Goal: Information Seeking & Learning: Learn about a topic

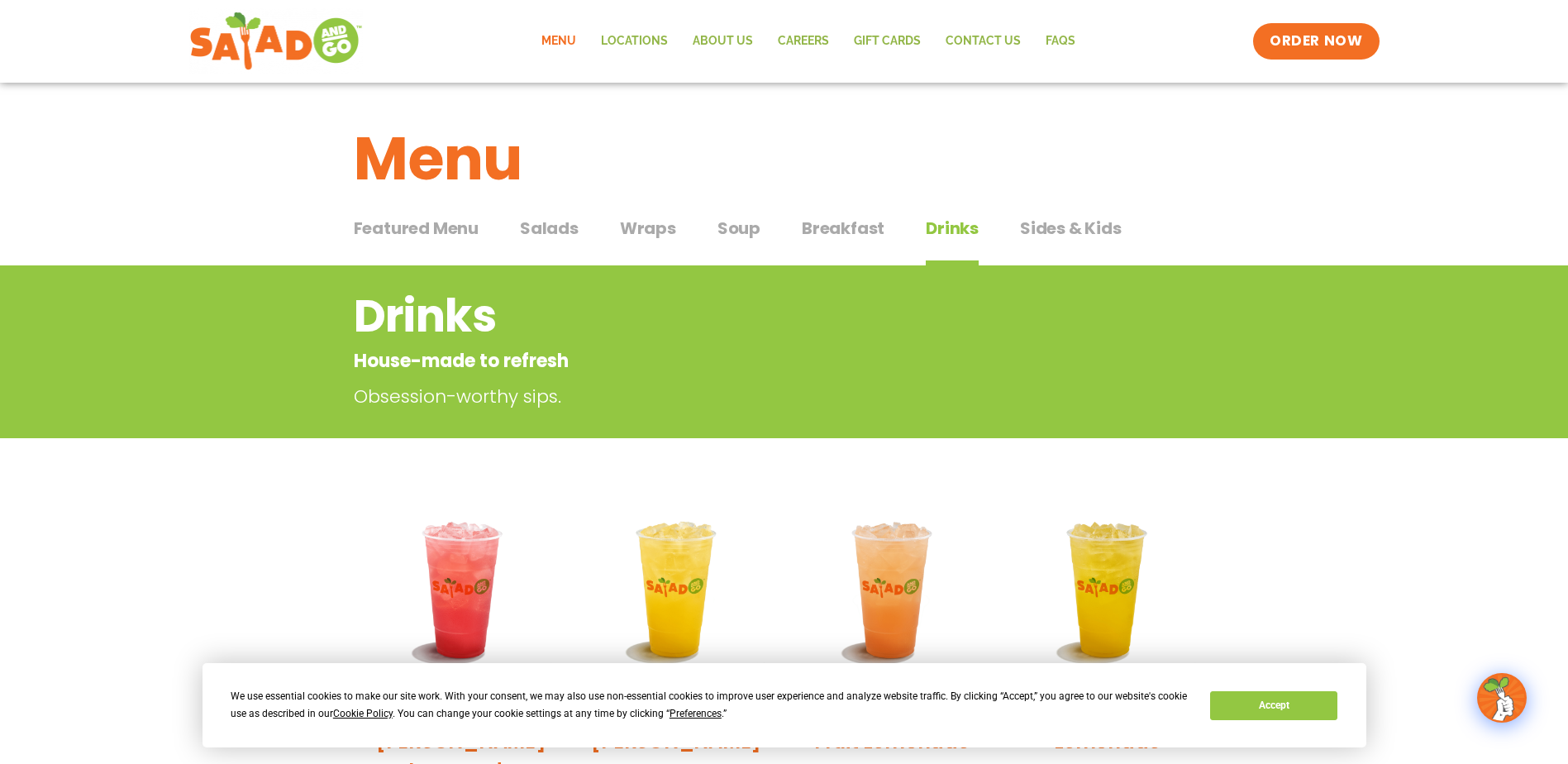
click at [1089, 225] on span "Sides & Kids" at bounding box center [1071, 229] width 102 height 25
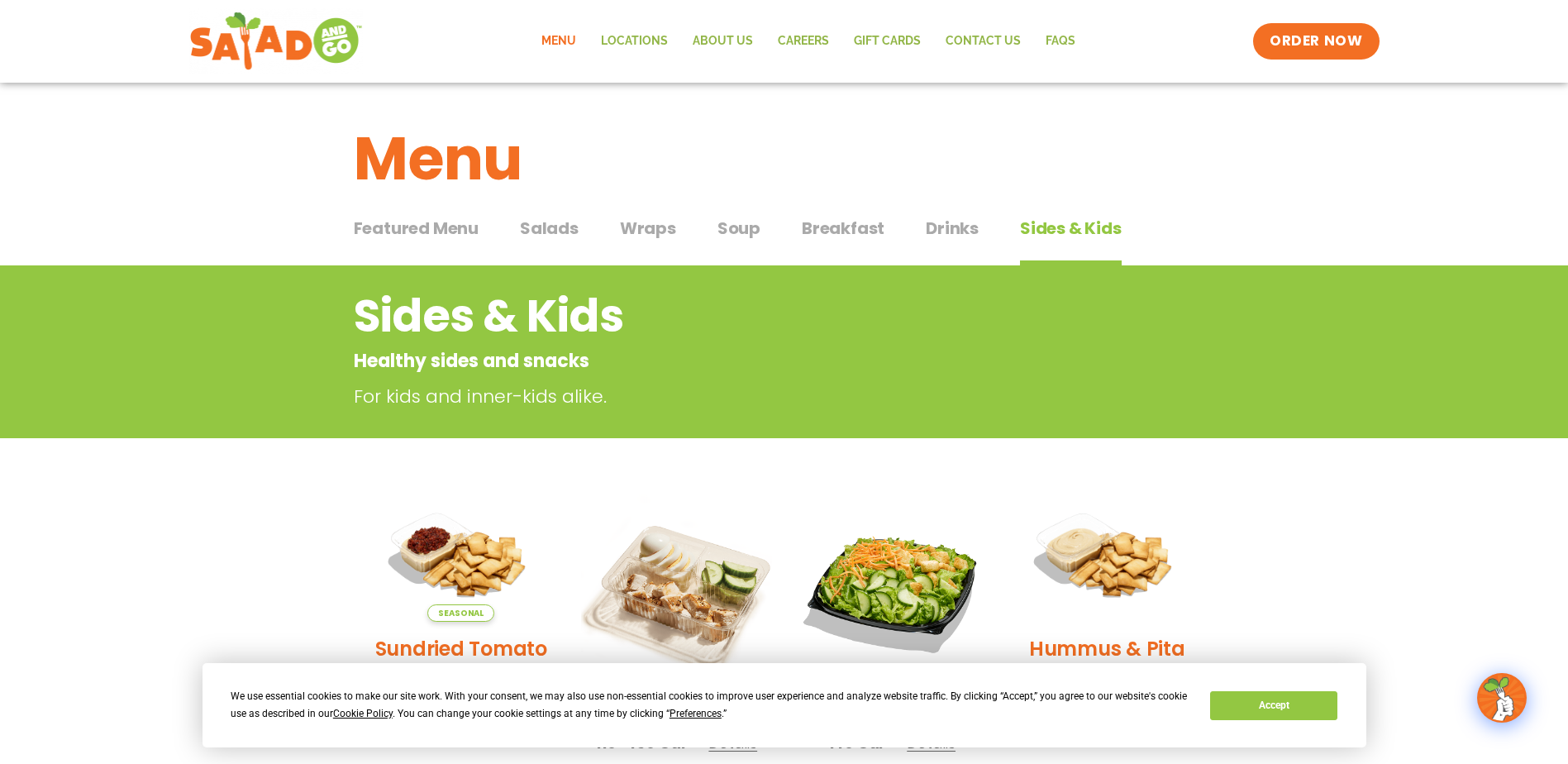
click at [444, 232] on span "Featured Menu" at bounding box center [416, 229] width 125 height 25
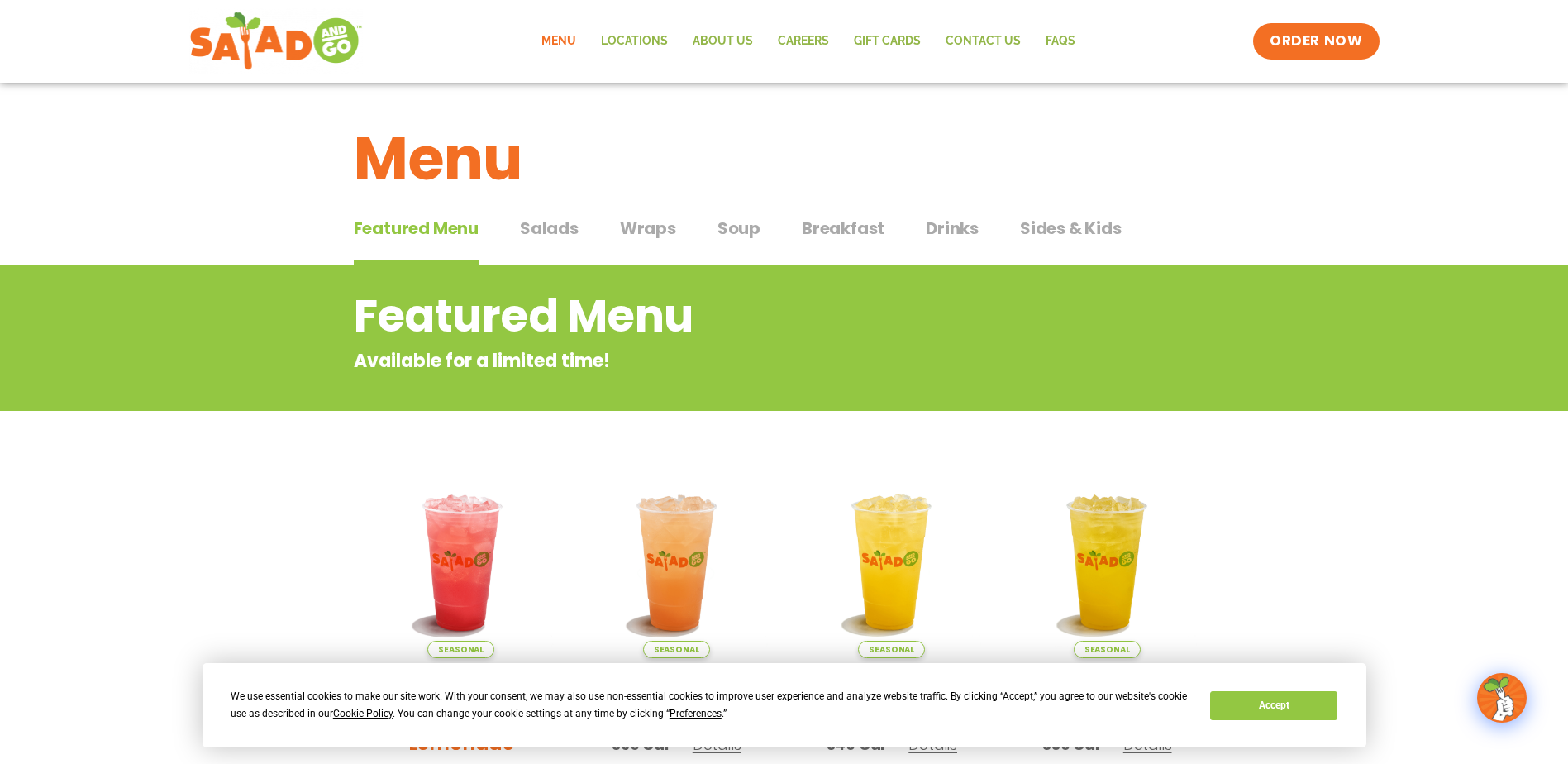
click at [858, 237] on span "Breakfast" at bounding box center [843, 229] width 83 height 25
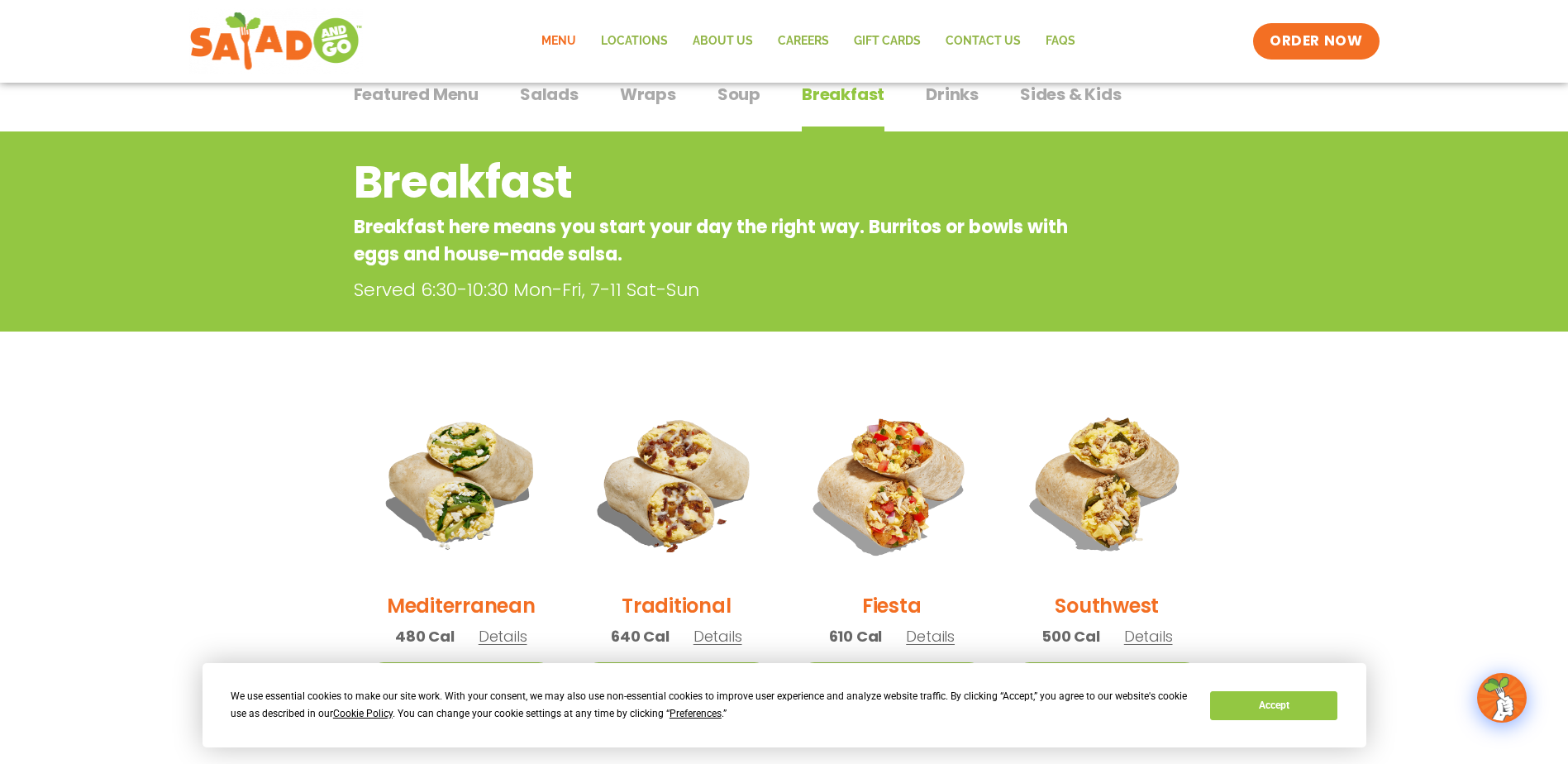
scroll to position [83, 0]
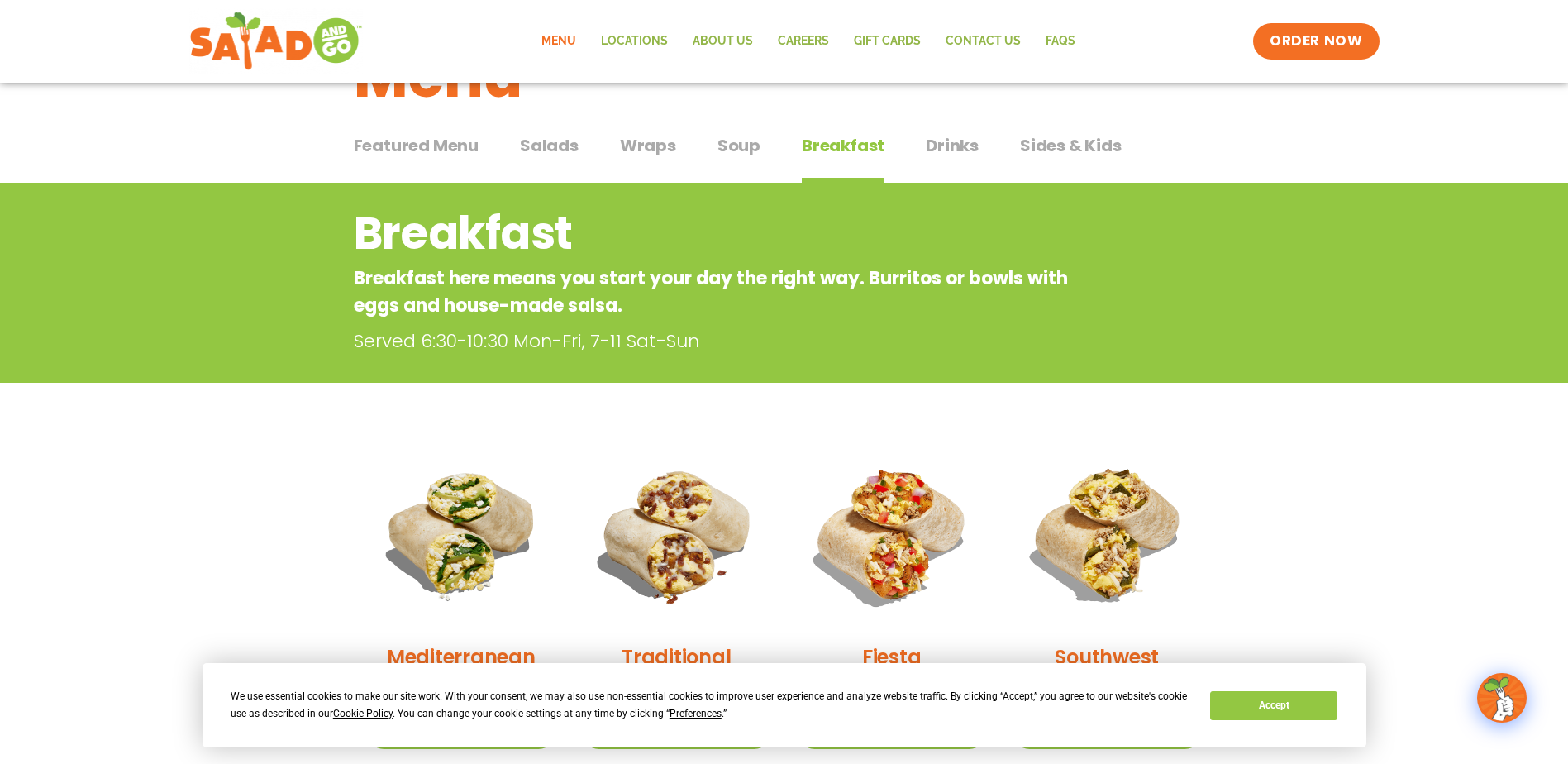
click at [968, 148] on span "Drinks" at bounding box center [952, 146] width 53 height 25
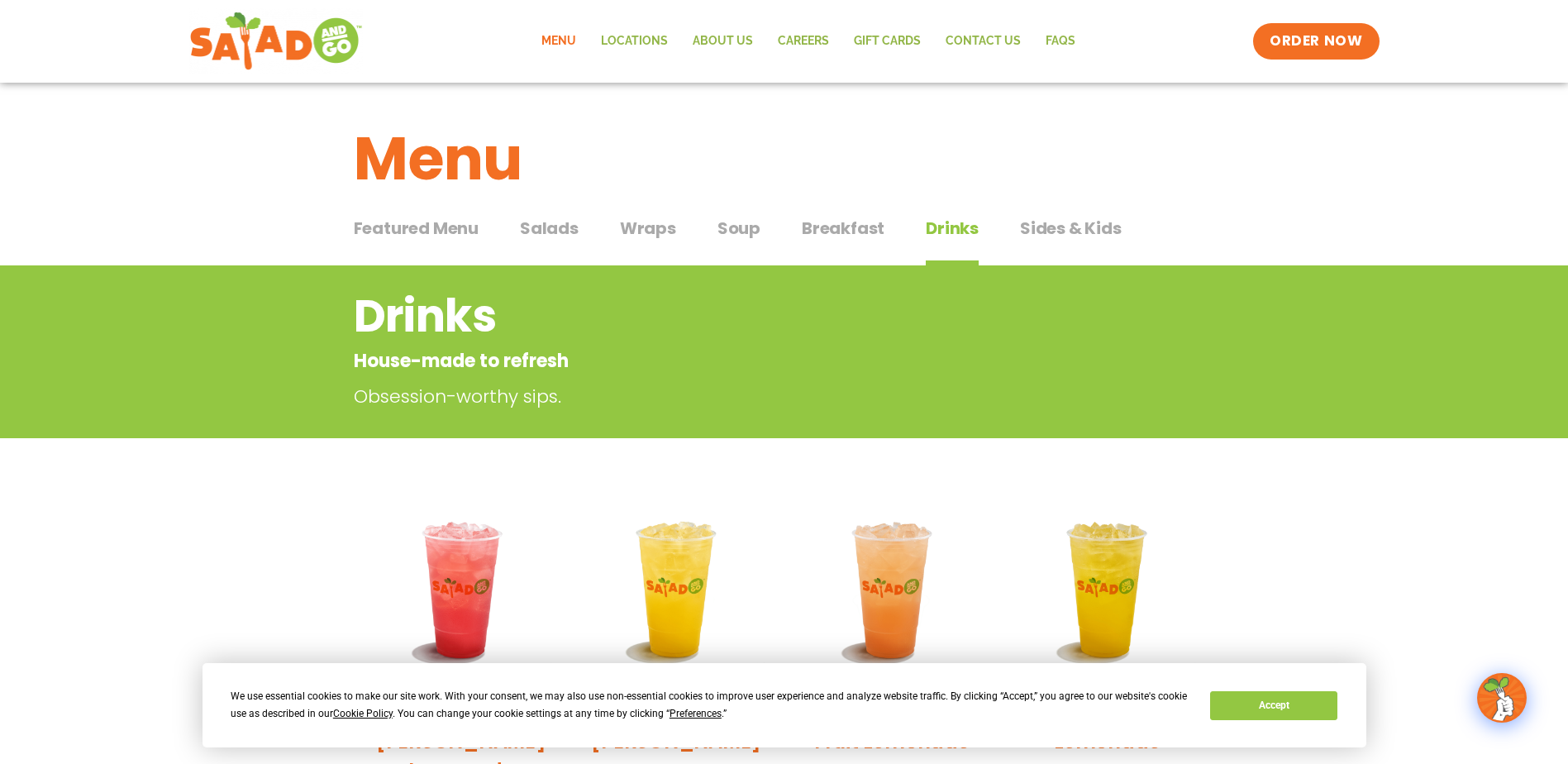
click at [1041, 229] on span "Sides & Kids" at bounding box center [1071, 229] width 102 height 25
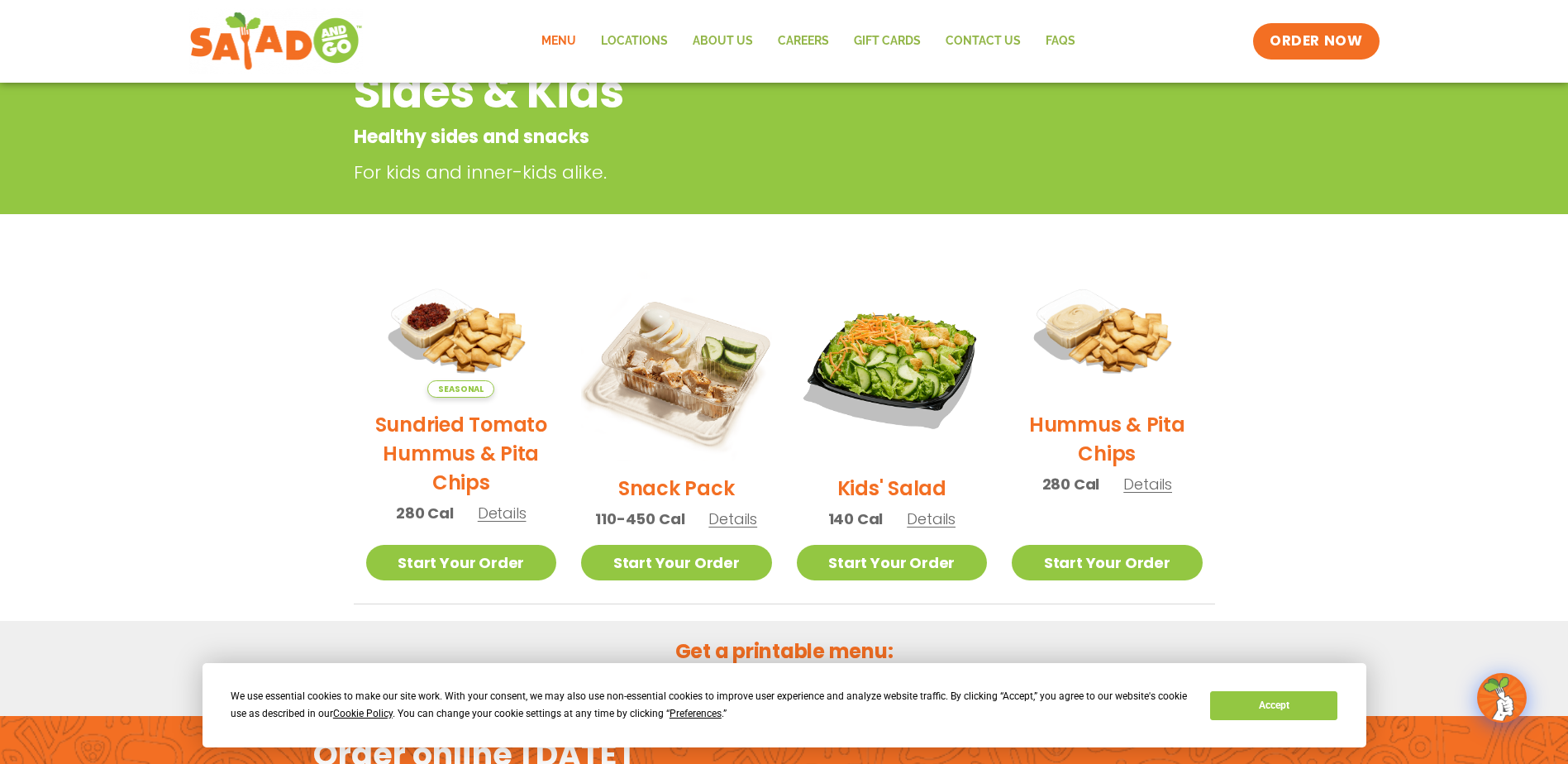
scroll to position [248, 0]
